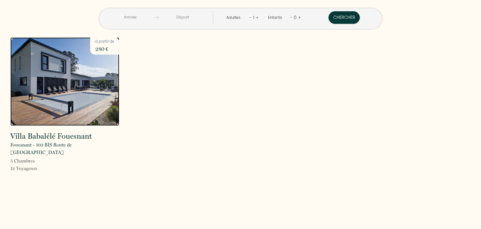
click at [103, 68] on img at bounding box center [64, 81] width 109 height 88
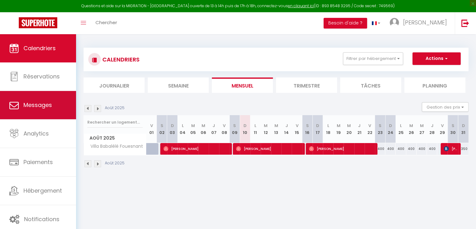
click at [43, 105] on span "Messages" at bounding box center [37, 105] width 28 height 8
select select "message"
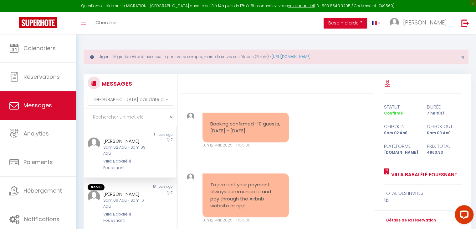
scroll to position [1224, 0]
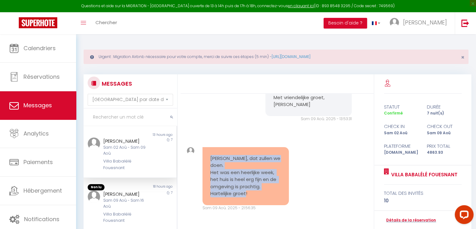
drag, startPoint x: 250, startPoint y: 194, endPoint x: 205, endPoint y: 154, distance: 60.1
click at [205, 154] on div "[PERSON_NAME], dat zullen we doen. Het was een heerlijke week, het huis is heel…" at bounding box center [246, 176] width 86 height 58
copy pre "[PERSON_NAME], dat zullen we doen. Het was een heerlijke week, het huis is heel…"
